Goal: Find specific page/section: Find specific page/section

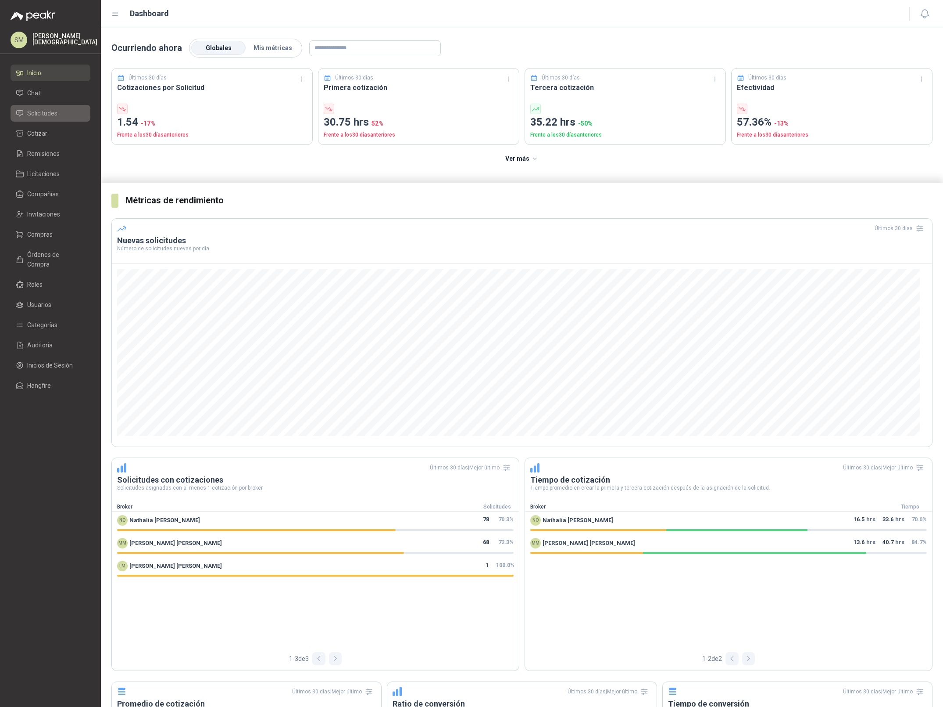
click at [85, 112] on link "Solicitudes" at bounding box center [51, 113] width 80 height 17
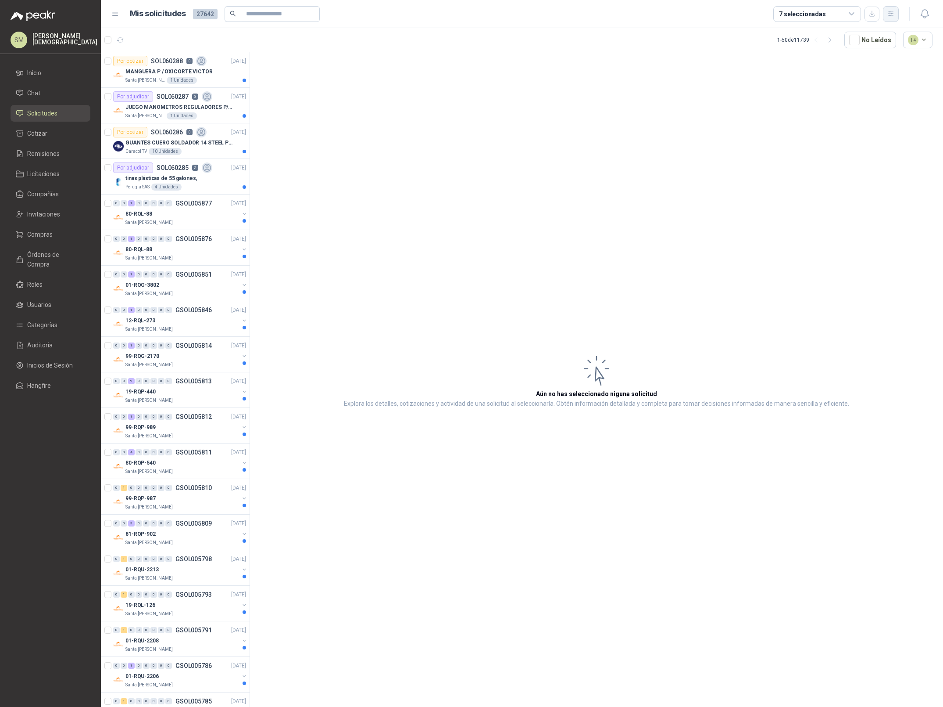
click at [892, 14] on icon "button" at bounding box center [891, 13] width 5 height 4
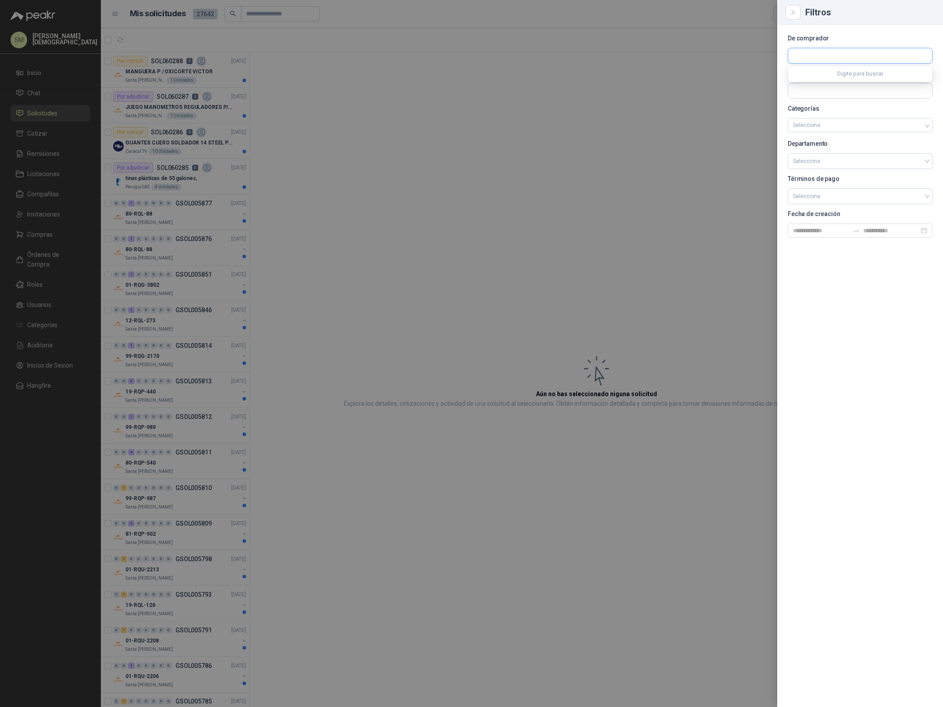
click at [822, 58] on input "text" at bounding box center [861, 55] width 144 height 15
type input "****"
click at [824, 80] on span "Fundación Bennett -" at bounding box center [837, 79] width 57 height 4
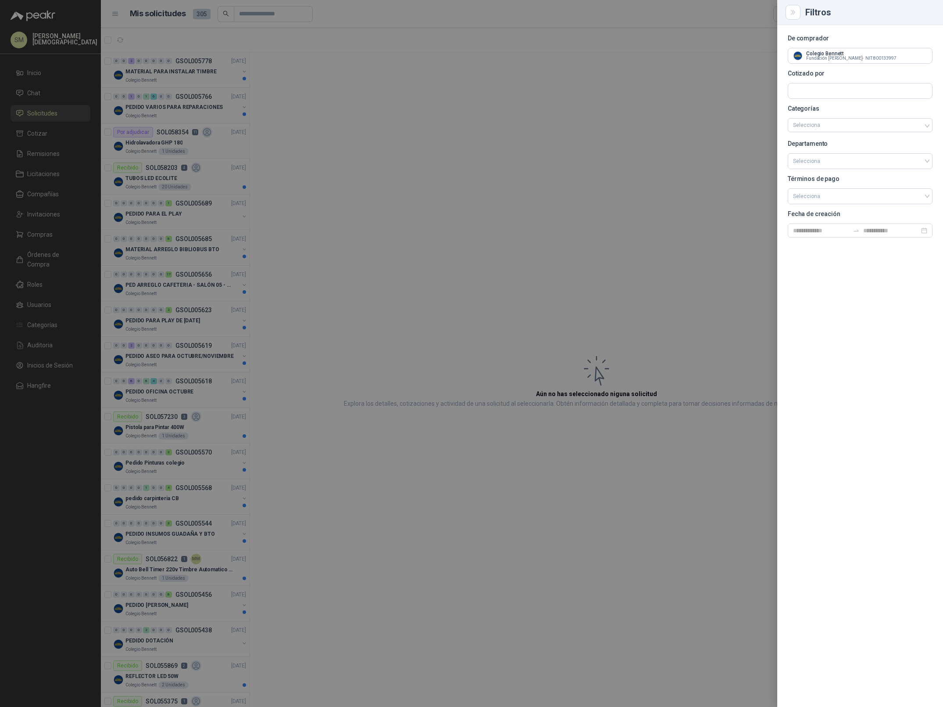
click at [643, 105] on div at bounding box center [471, 353] width 943 height 707
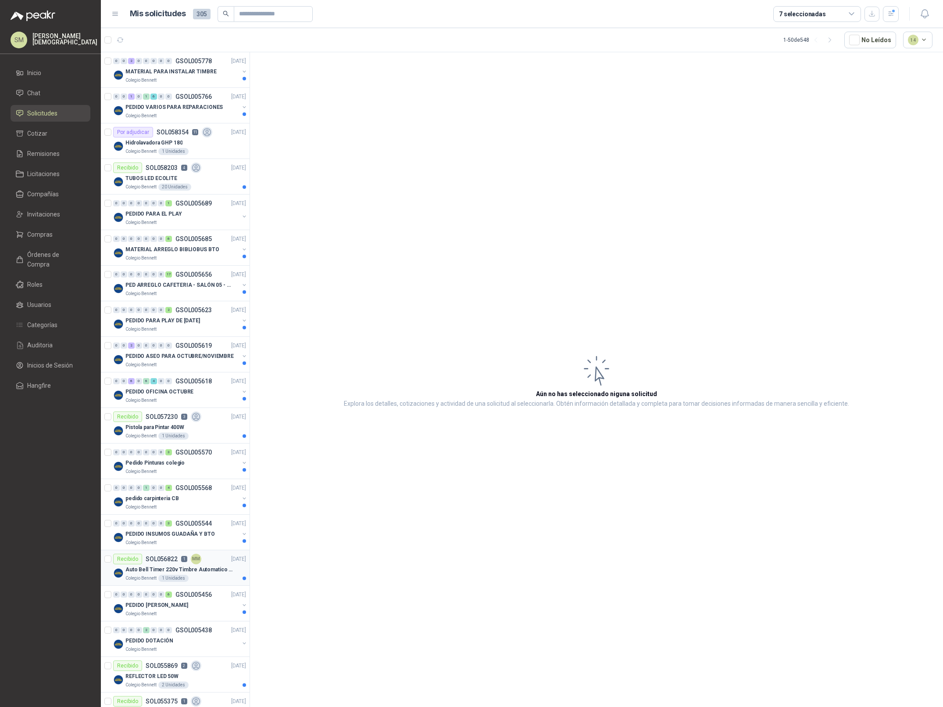
click at [194, 580] on div "Colegio Bennett 1 Unidades" at bounding box center [186, 577] width 121 height 7
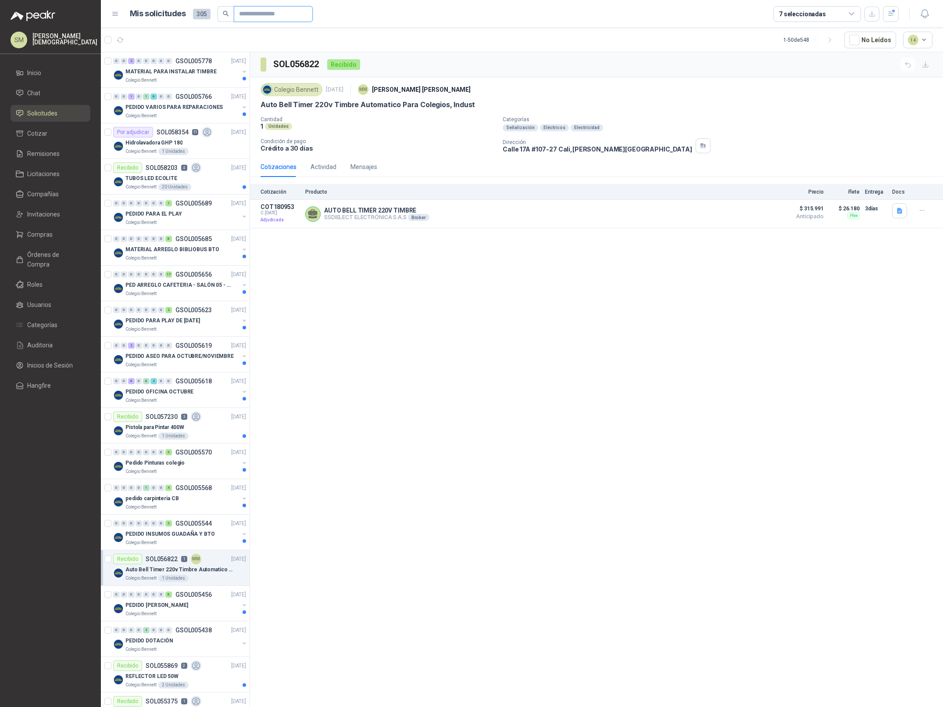
click at [257, 18] on input "text" at bounding box center [269, 14] width 61 height 15
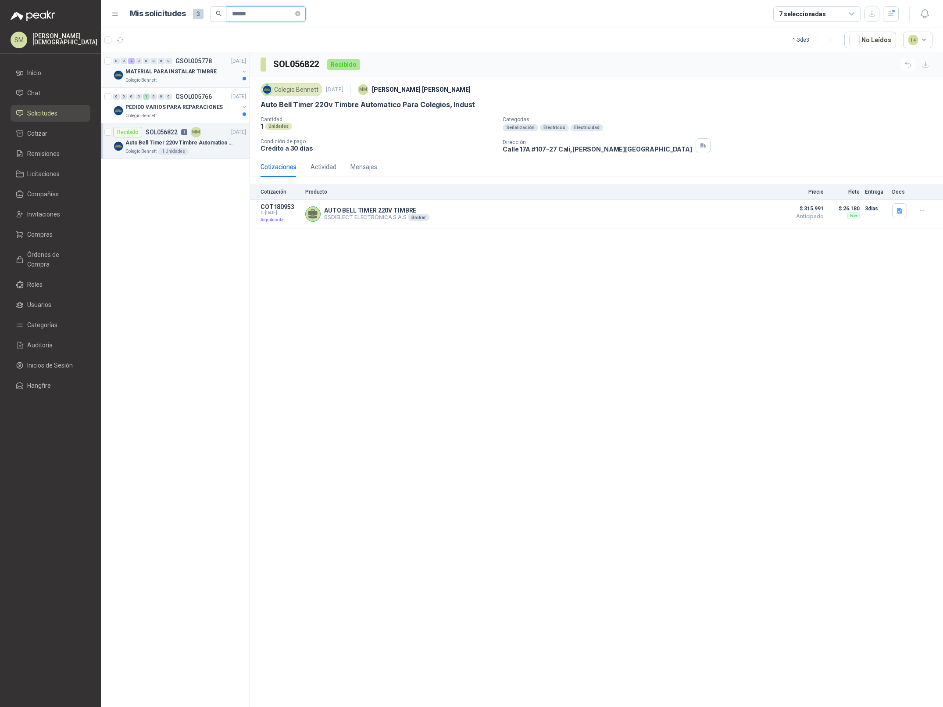
type input "******"
click at [177, 73] on p "MATERIAL PARA INSTALAR TIMBRE" at bounding box center [171, 72] width 91 height 8
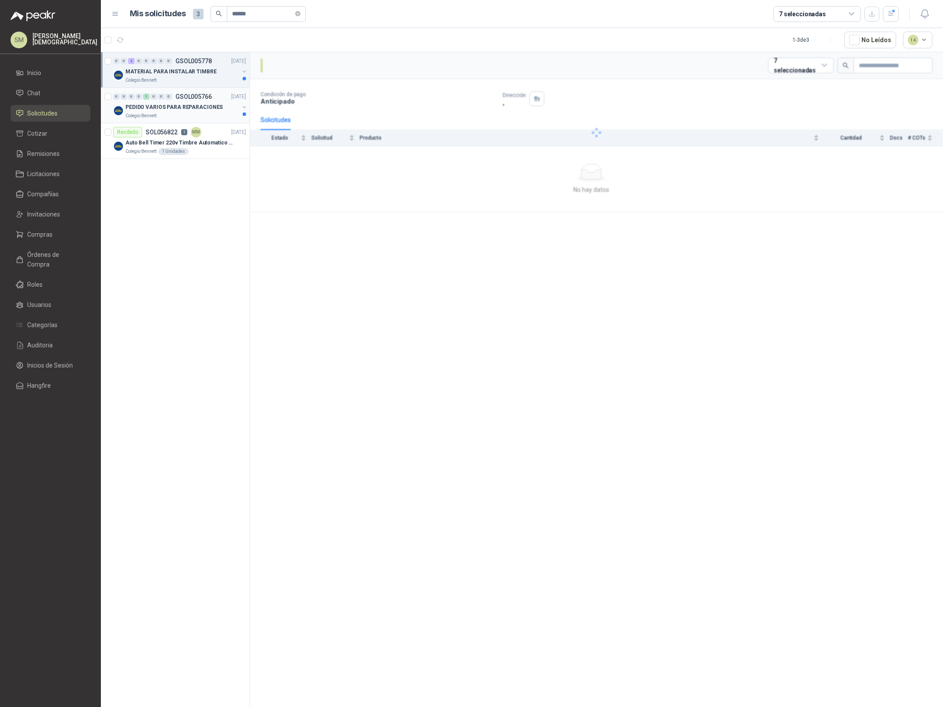
click at [190, 107] on p "PEDIDO VARIOS PARA REPARACIONES" at bounding box center [174, 107] width 97 height 8
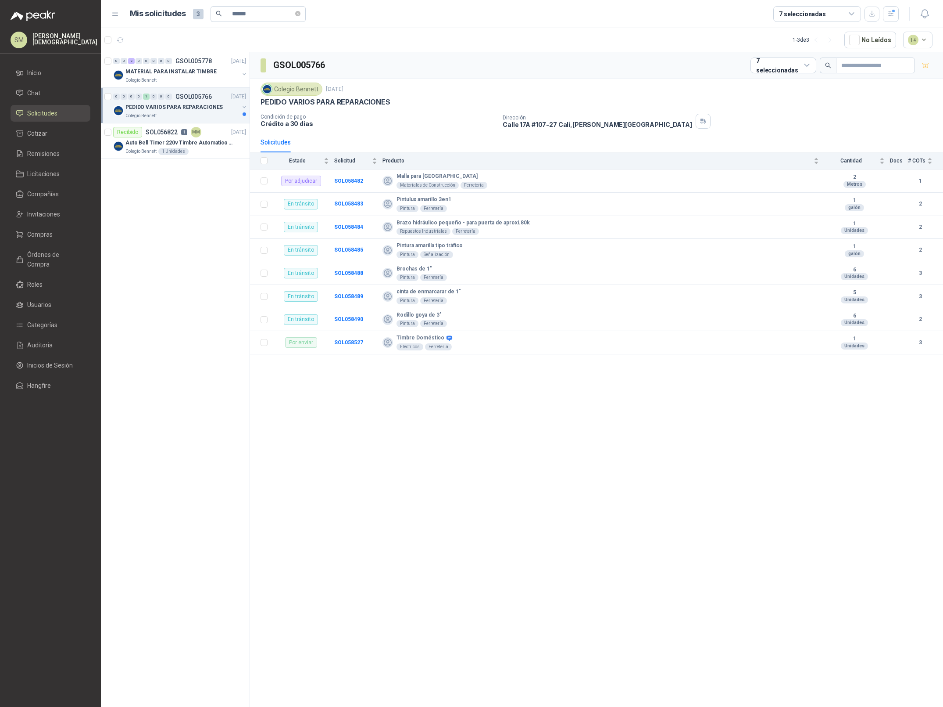
click at [209, 108] on p "PEDIDO VARIOS PARA REPARACIONES" at bounding box center [174, 107] width 97 height 8
click at [180, 139] on div "Timbre Doméstico" at bounding box center [184, 142] width 123 height 11
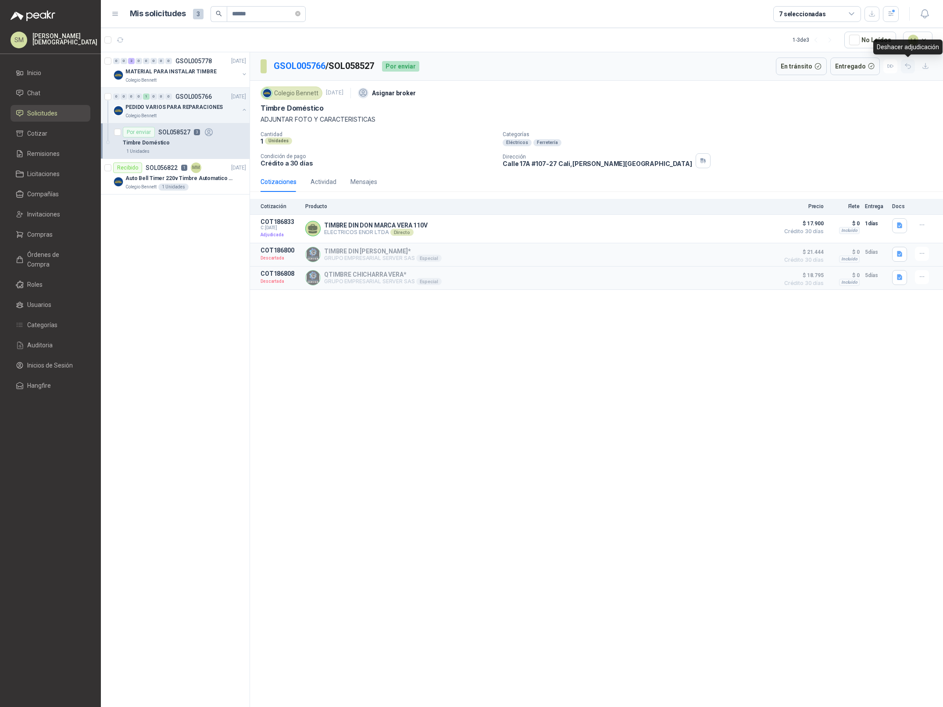
click at [907, 68] on icon "button" at bounding box center [908, 65] width 7 height 7
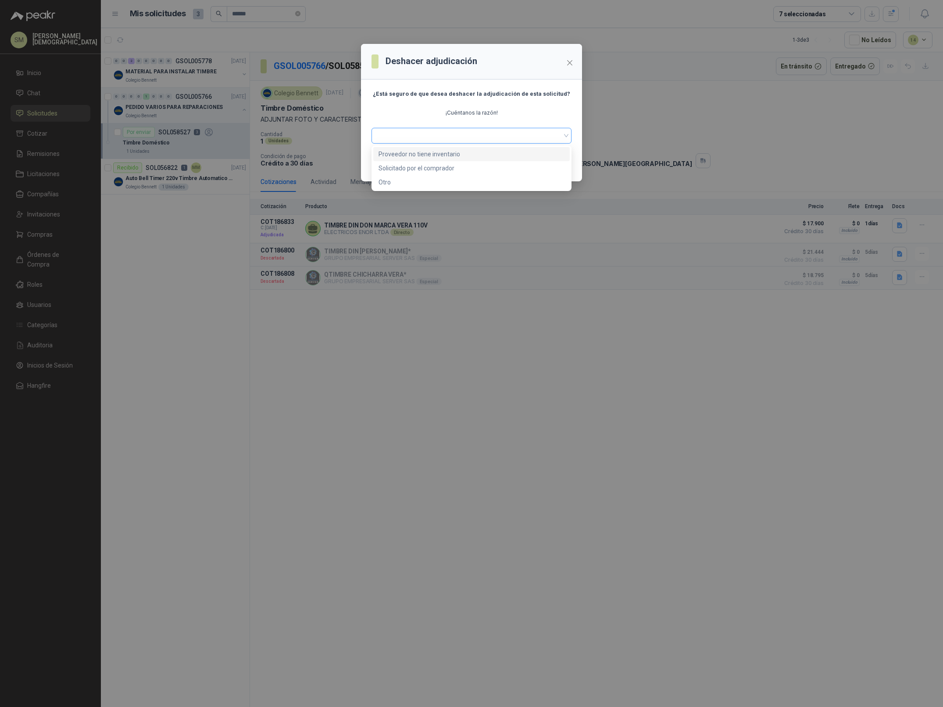
click at [490, 133] on span at bounding box center [472, 135] width 190 height 13
click at [446, 182] on div "Otro" at bounding box center [472, 182] width 186 height 10
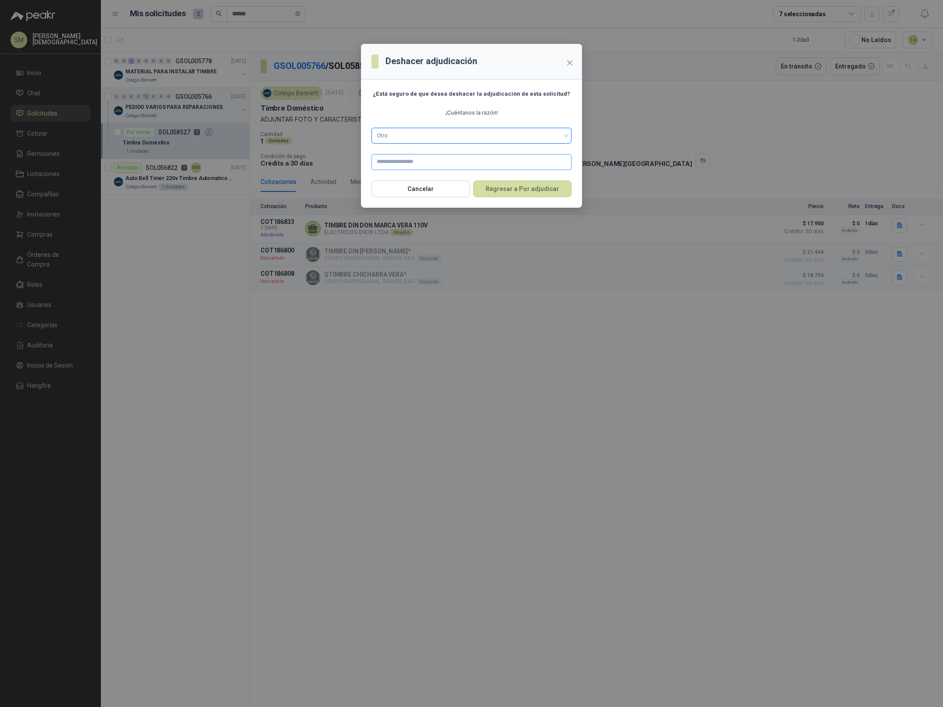
click at [429, 164] on input "text" at bounding box center [472, 162] width 200 height 16
type input "**********"
click at [527, 190] on button "Regresar a Por adjudicar" at bounding box center [522, 188] width 98 height 17
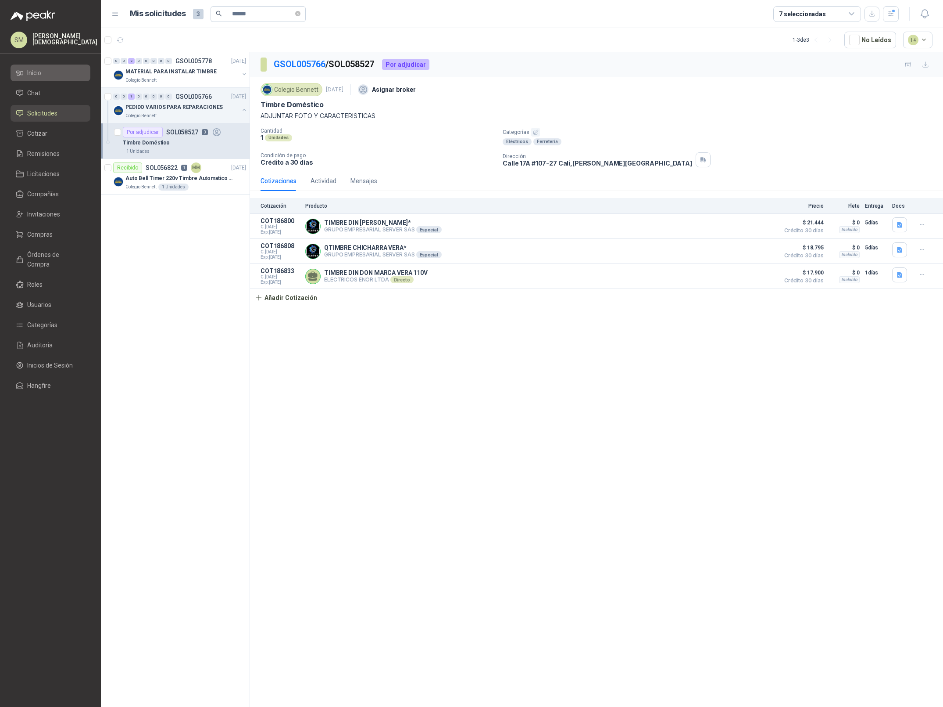
click at [47, 68] on li "Inicio" at bounding box center [50, 73] width 69 height 10
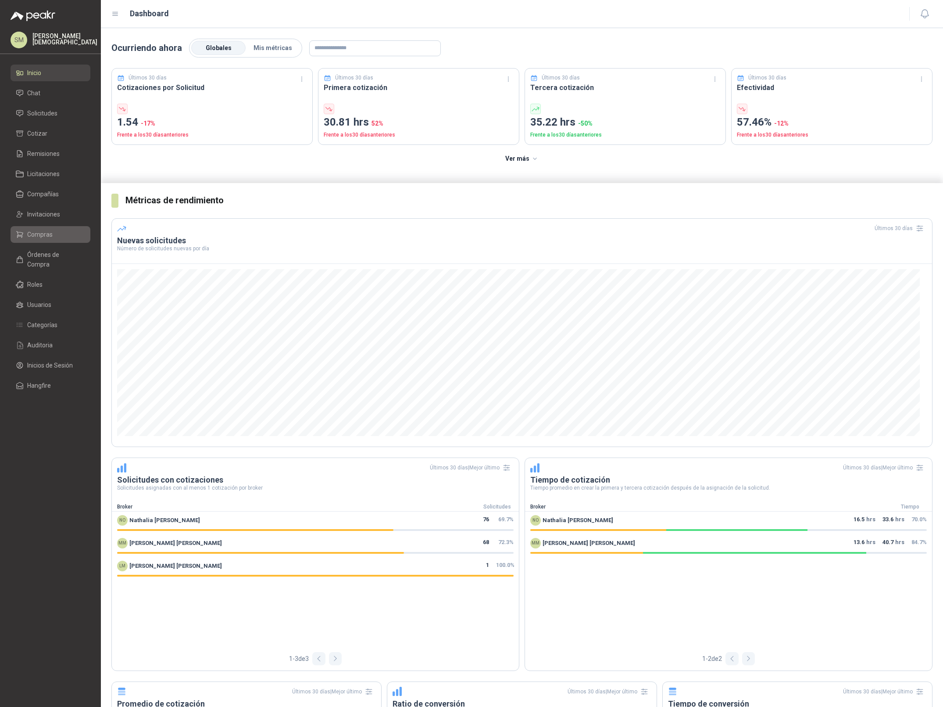
click at [46, 236] on span "Compras" at bounding box center [39, 235] width 25 height 10
